Goal: Task Accomplishment & Management: Use online tool/utility

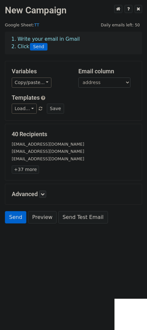
click at [46, 190] on div "Advanced Tracking Track Opens UTM Codes Track Clicks Filters Only include sprea…" at bounding box center [73, 194] width 137 height 20
click at [45, 192] on icon at bounding box center [43, 194] width 4 height 4
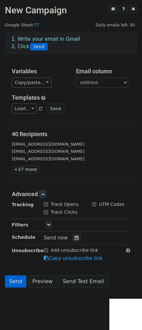
drag, startPoint x: 48, startPoint y: 229, endPoint x: 51, endPoint y: 225, distance: 5.1
click at [48, 229] on div "Tracking Track Opens UTM Codes Track Clicks Filters Only include spreadsheet ro…" at bounding box center [71, 231] width 118 height 61
click at [52, 224] on link at bounding box center [48, 224] width 7 height 7
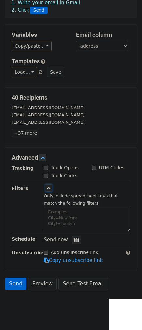
scroll to position [46, 0]
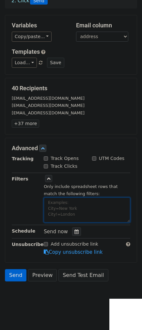
click at [62, 210] on textarea at bounding box center [87, 209] width 86 height 25
paste textarea "date"
paste textarea "[DATE]"
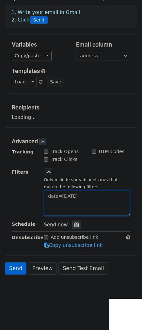
scroll to position [27, 0]
type textarea "date=[DATE]"
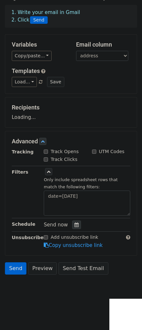
click at [74, 226] on icon at bounding box center [76, 224] width 4 height 5
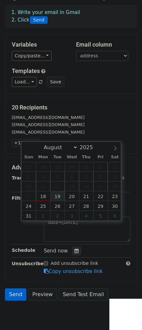
type input "[DATE] 12:00"
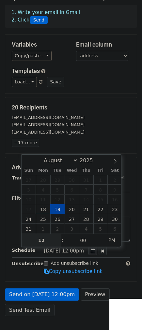
scroll to position [0, 0]
type input "9"
type input "[DATE] 21:00"
type input "09"
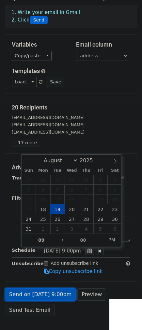
click at [38, 292] on link "Send on [DATE] 9:00pm" at bounding box center [40, 294] width 71 height 12
